Goal: Information Seeking & Learning: Learn about a topic

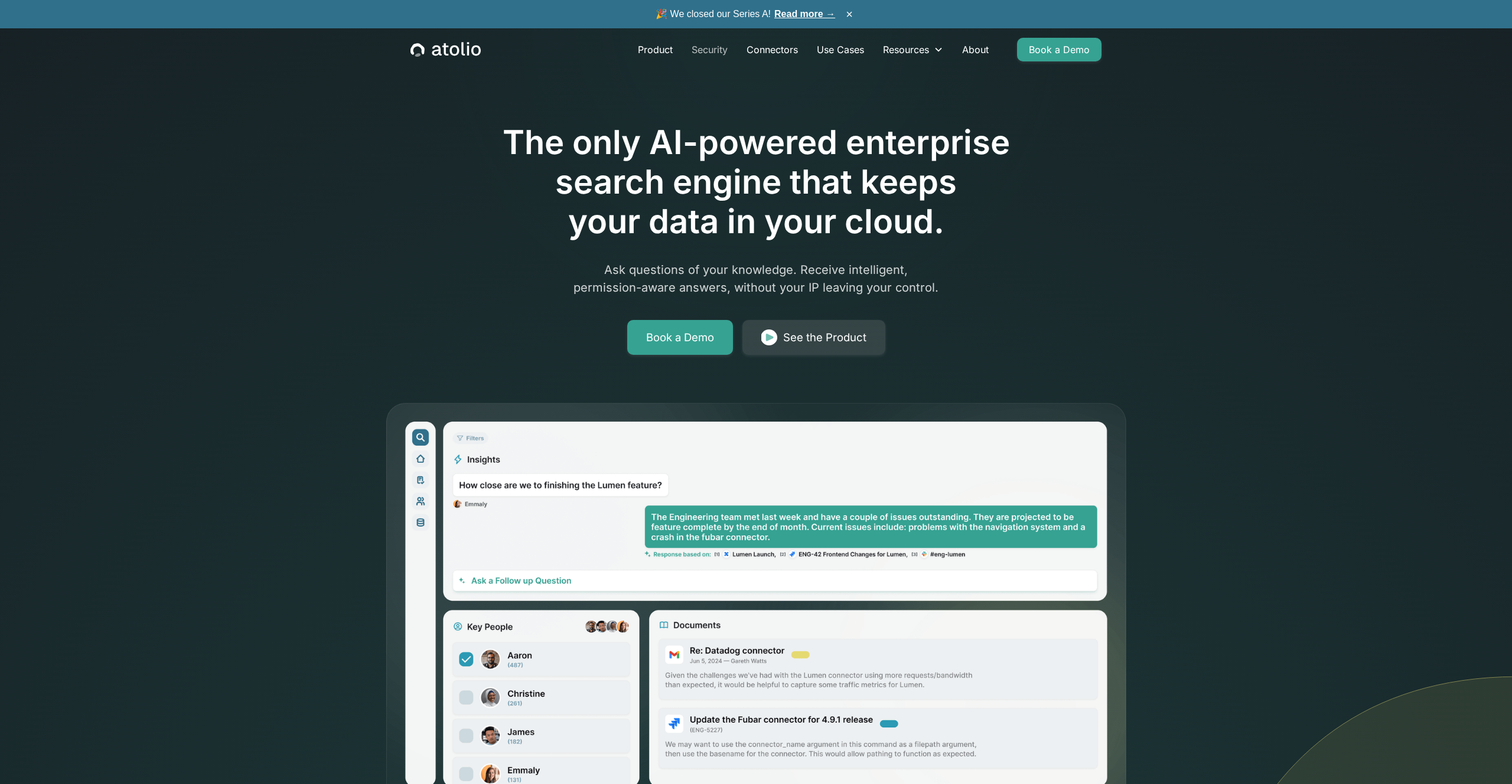
click at [717, 49] on link "Security" at bounding box center [709, 49] width 55 height 23
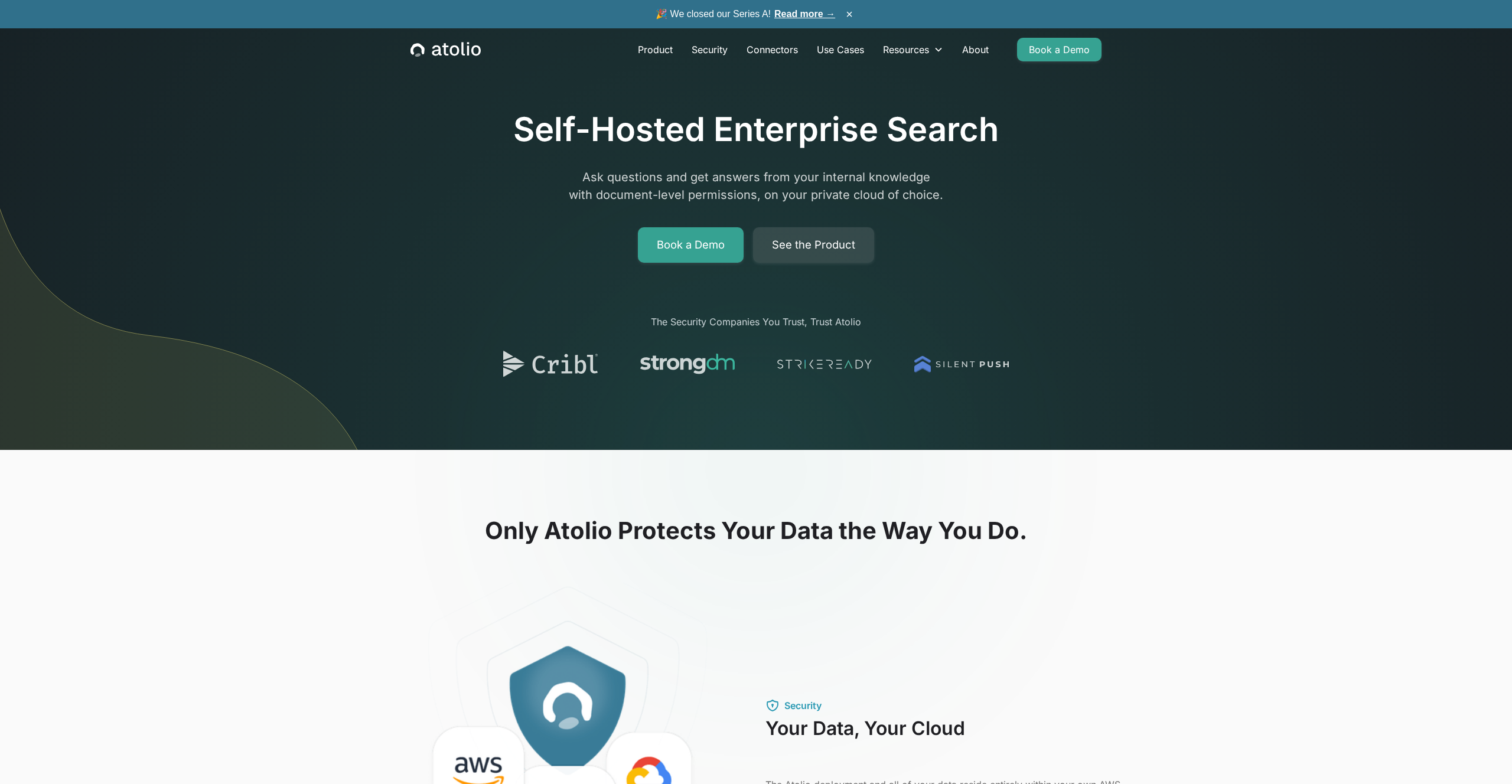
click at [774, 48] on link "Connectors" at bounding box center [772, 49] width 71 height 23
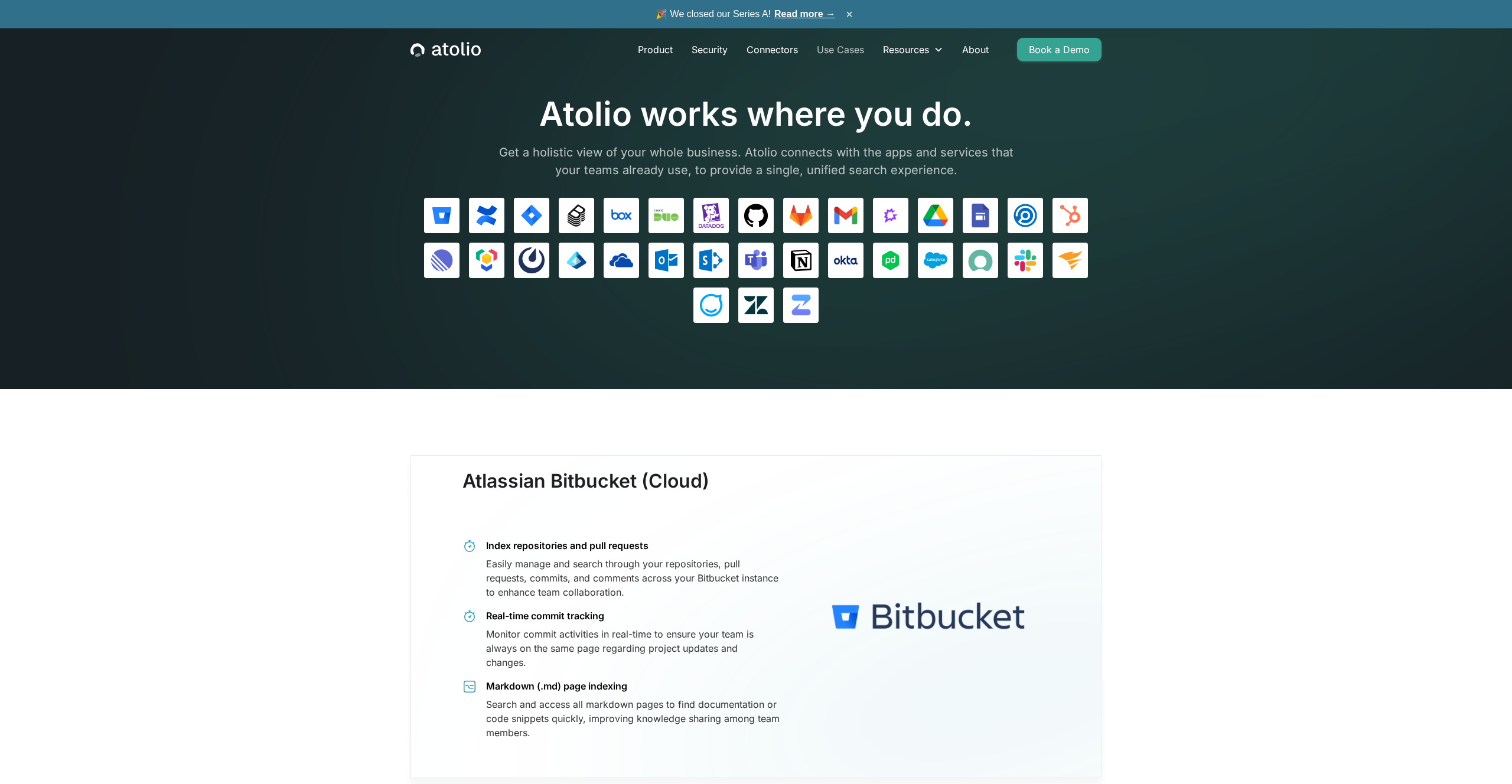
click at [832, 51] on link "Use Cases" at bounding box center [840, 49] width 66 height 23
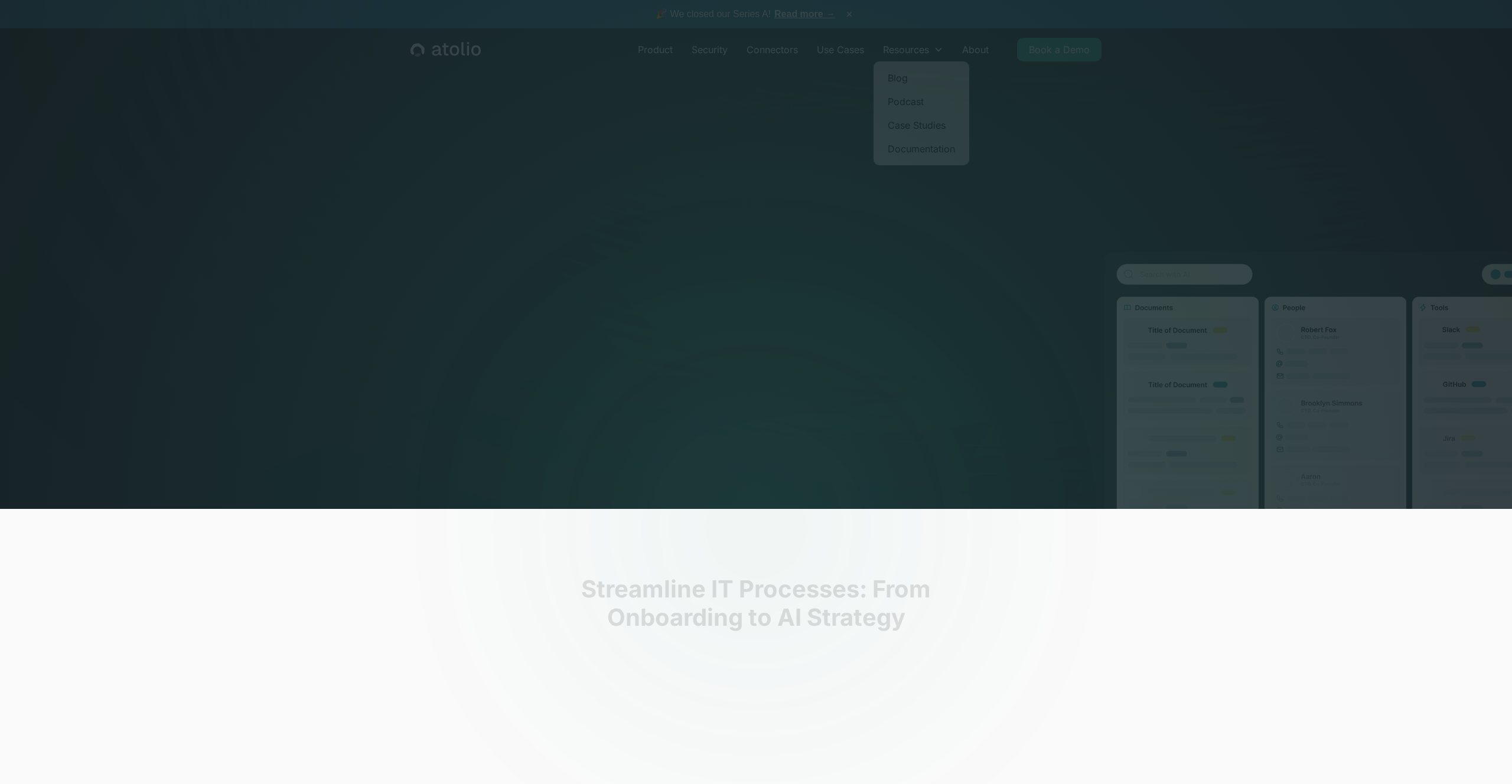
click at [929, 55] on div "Resources" at bounding box center [906, 49] width 46 height 14
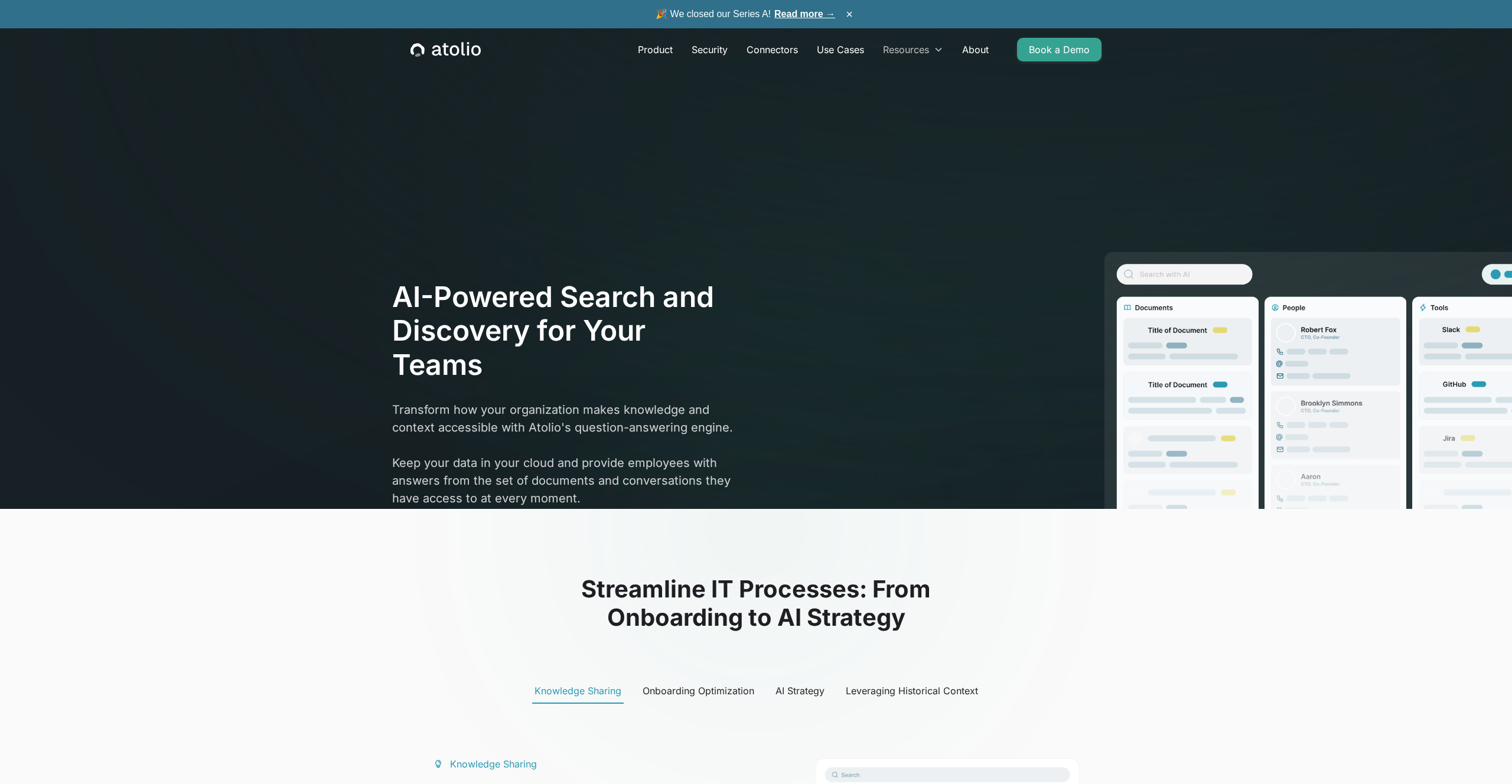
click at [908, 58] on div "Resources" at bounding box center [912, 49] width 79 height 23
click at [901, 84] on link "Blog" at bounding box center [921, 77] width 86 height 23
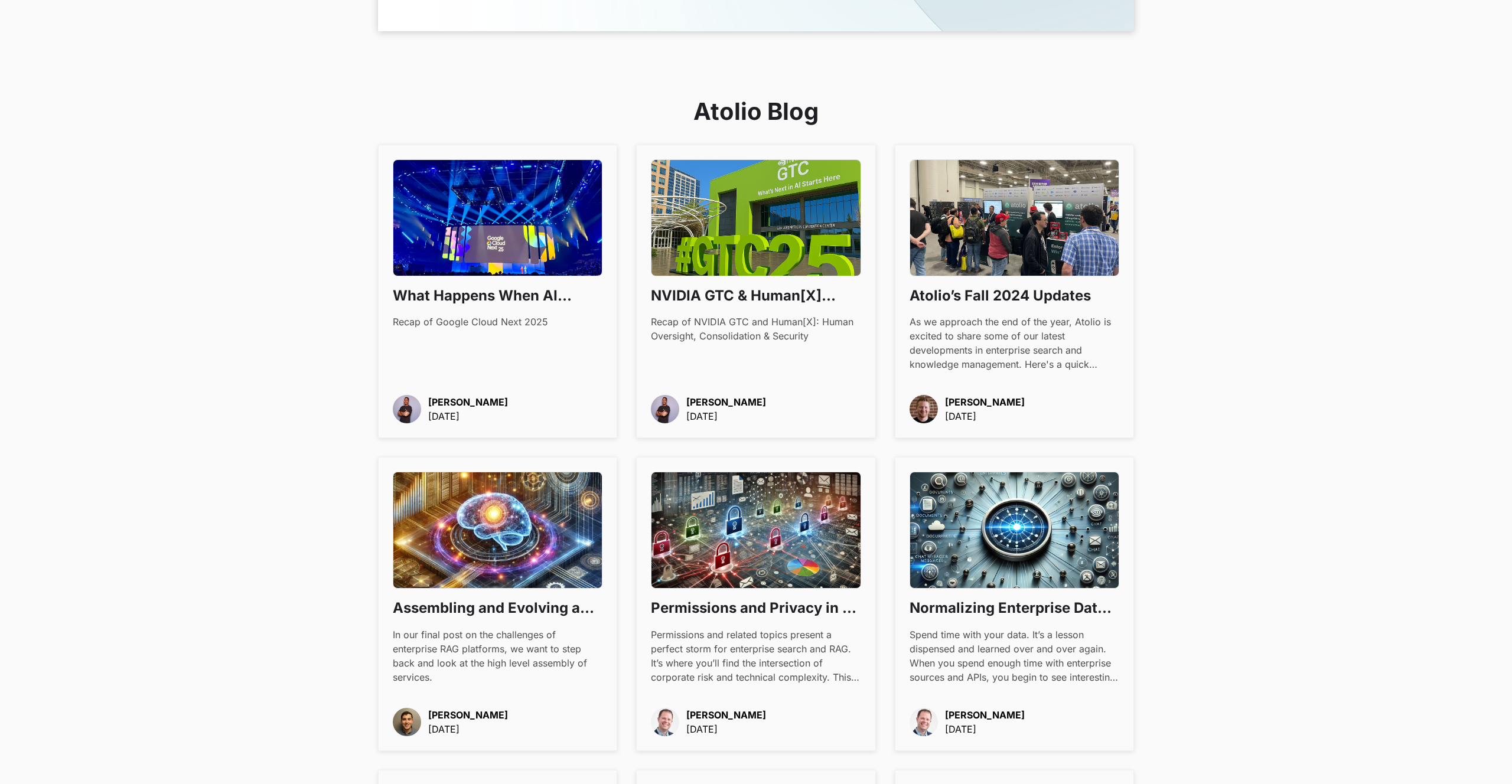
scroll to position [353, 0]
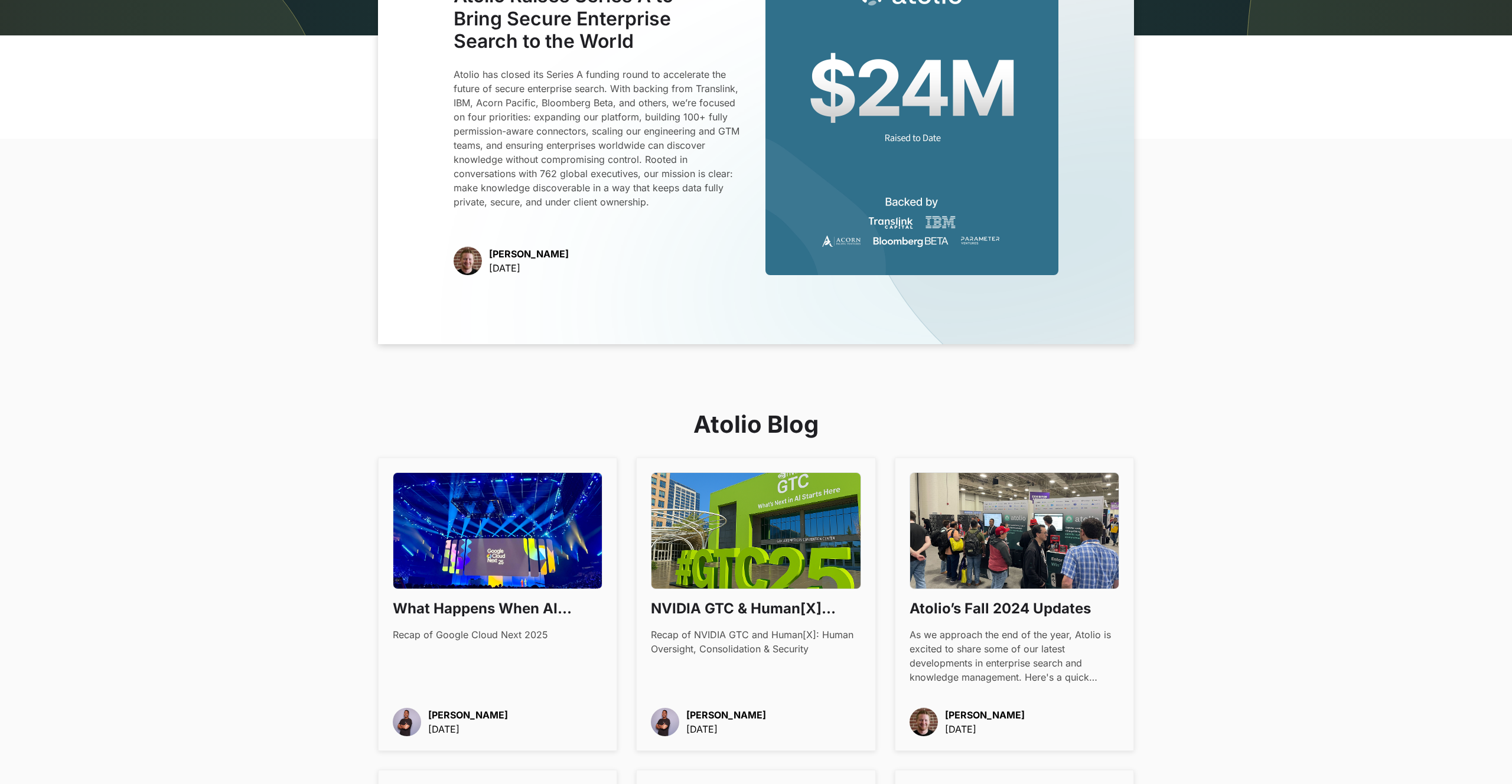
click at [586, 122] on p "Atolio has closed its Series A funding round to accelerate the future of secure…" at bounding box center [601, 138] width 293 height 142
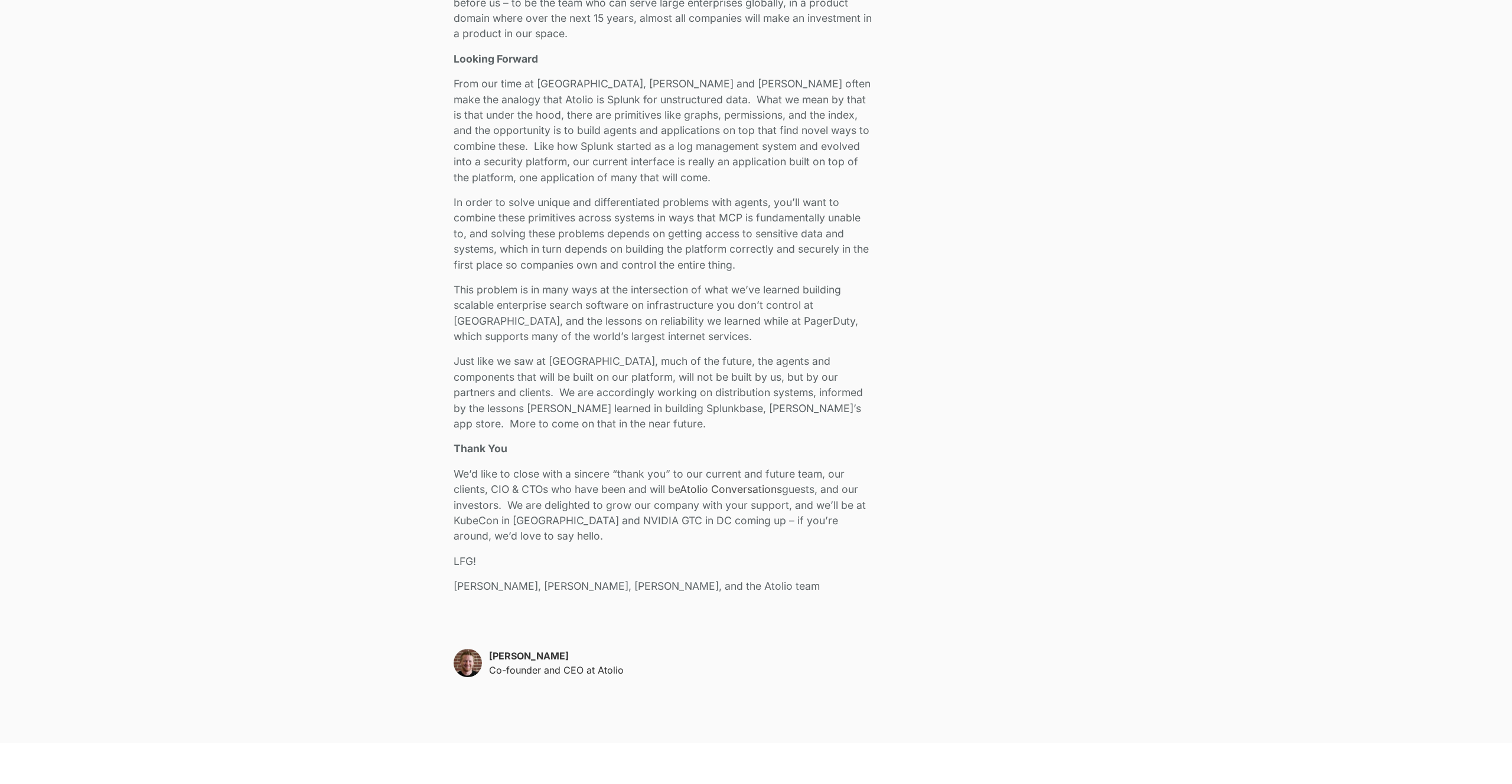
scroll to position [2215, 0]
